Goal: Find contact information: Find contact information

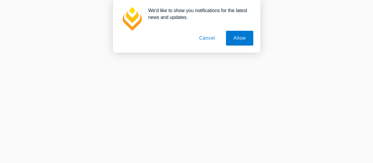
click at [209, 36] on button "Cancel" at bounding box center [207, 38] width 31 height 15
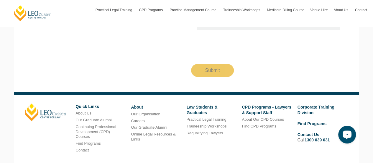
scroll to position [1126, 0]
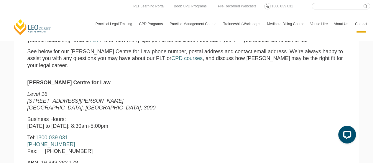
scroll to position [177, 0]
